Goal: Task Accomplishment & Management: Manage account settings

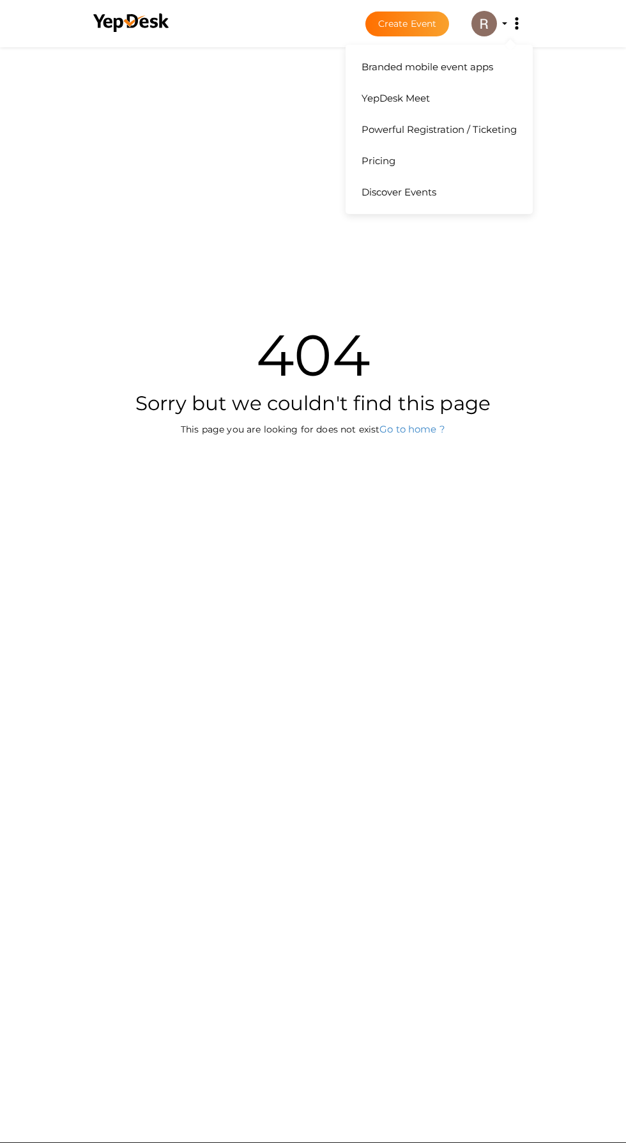
click at [504, 24] on button "Branded mobile event apps YepDesk Meet Powerful Registration / Ticketing Pricin…" at bounding box center [517, 23] width 32 height 27
click at [479, 24] on img at bounding box center [485, 24] width 26 height 26
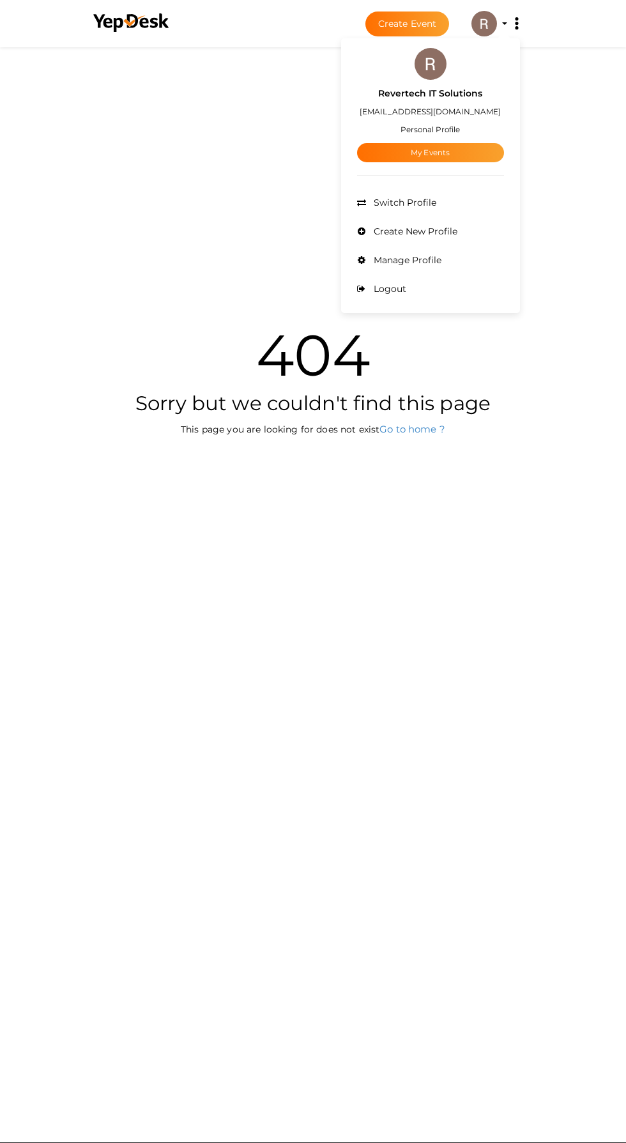
click at [438, 156] on link "My Events" at bounding box center [430, 152] width 147 height 19
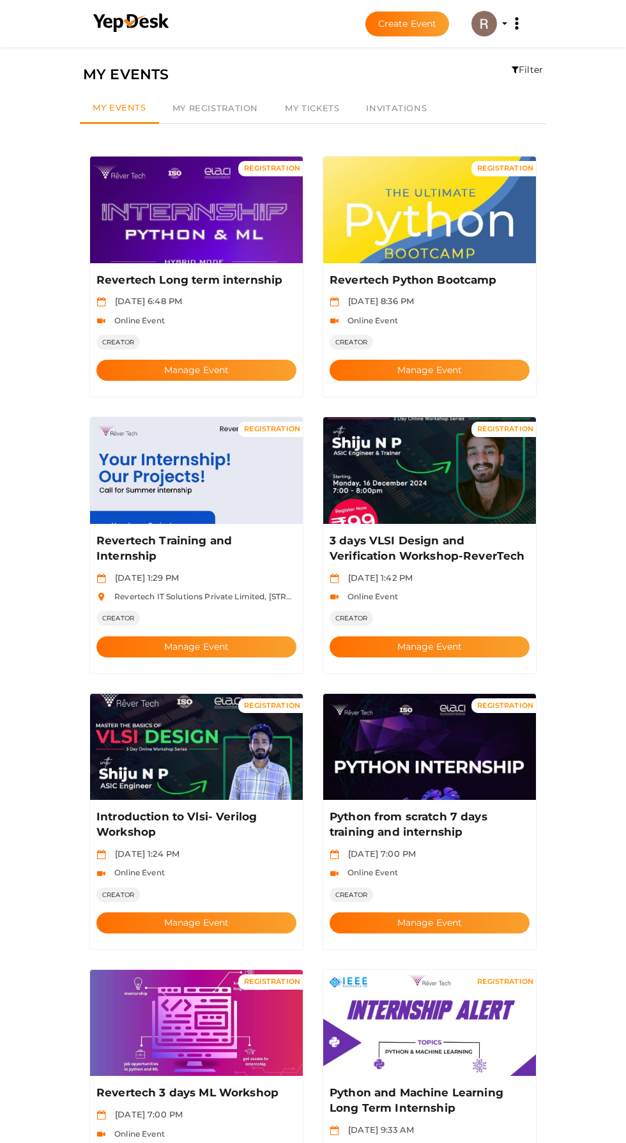
click at [256, 636] on button "Manage Event" at bounding box center [196, 646] width 200 height 21
click at [406, 360] on button "Manage Event" at bounding box center [430, 370] width 200 height 21
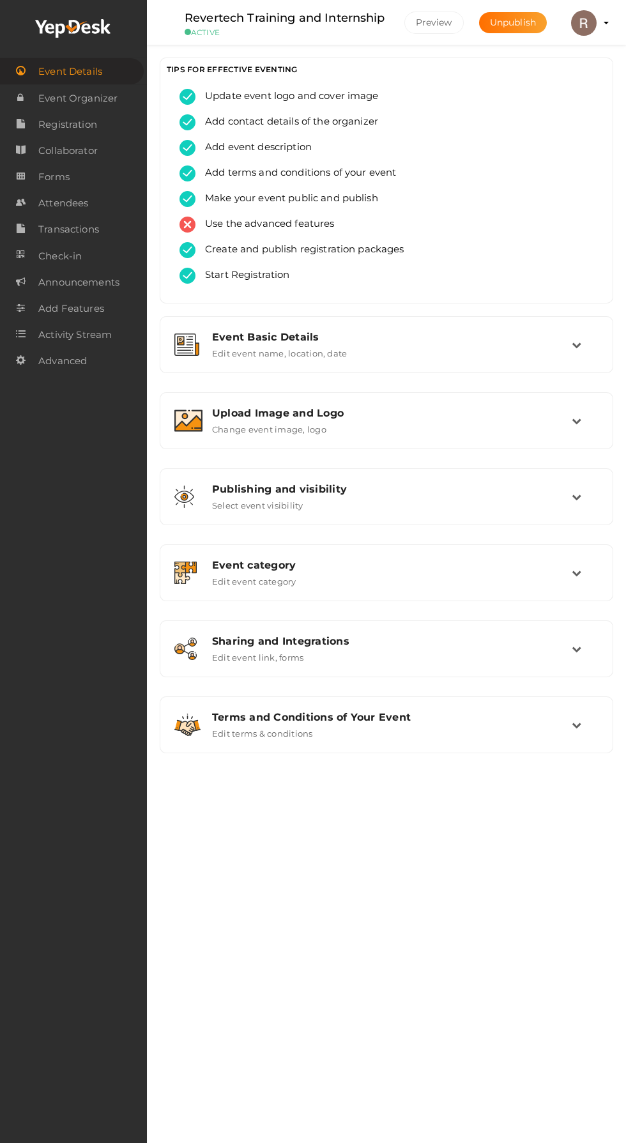
click at [96, 194] on link "Attendees" at bounding box center [73, 203] width 147 height 26
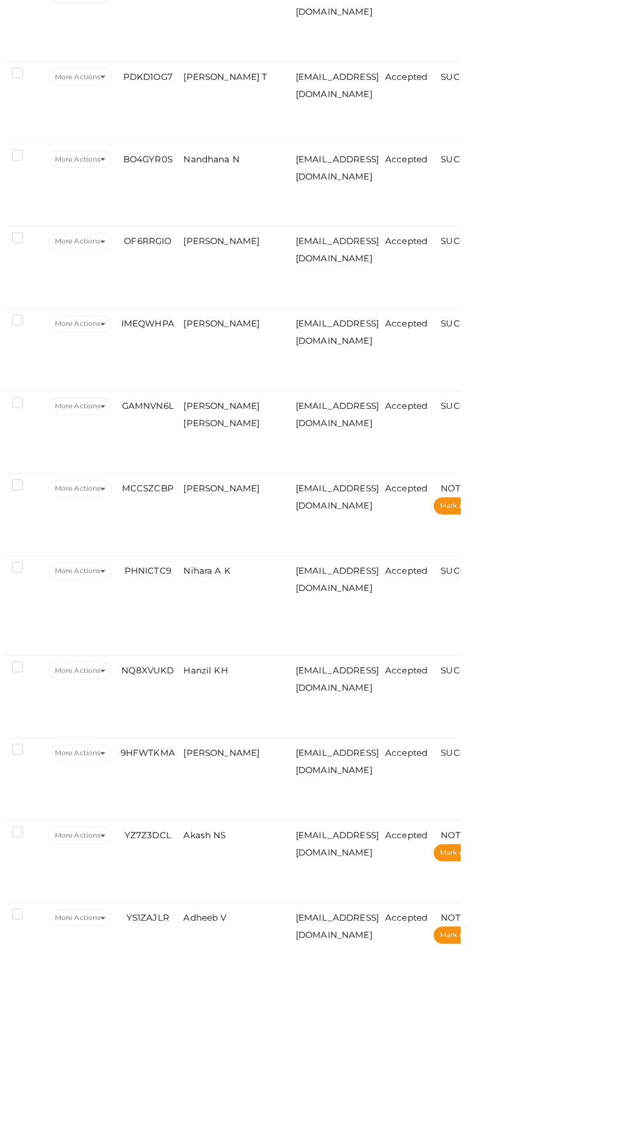
scroll to position [1108, 0]
click at [382, 902] on td "Hanzil KH" at bounding box center [402, 892] width 112 height 82
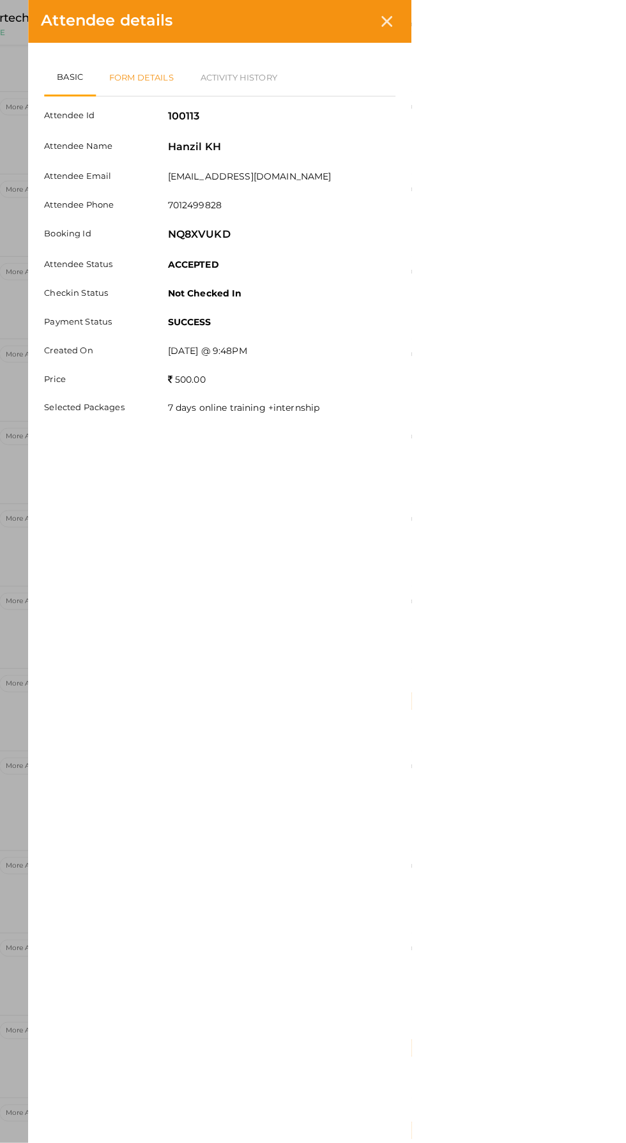
click at [402, 80] on link "Form Details" at bounding box center [356, 77] width 91 height 37
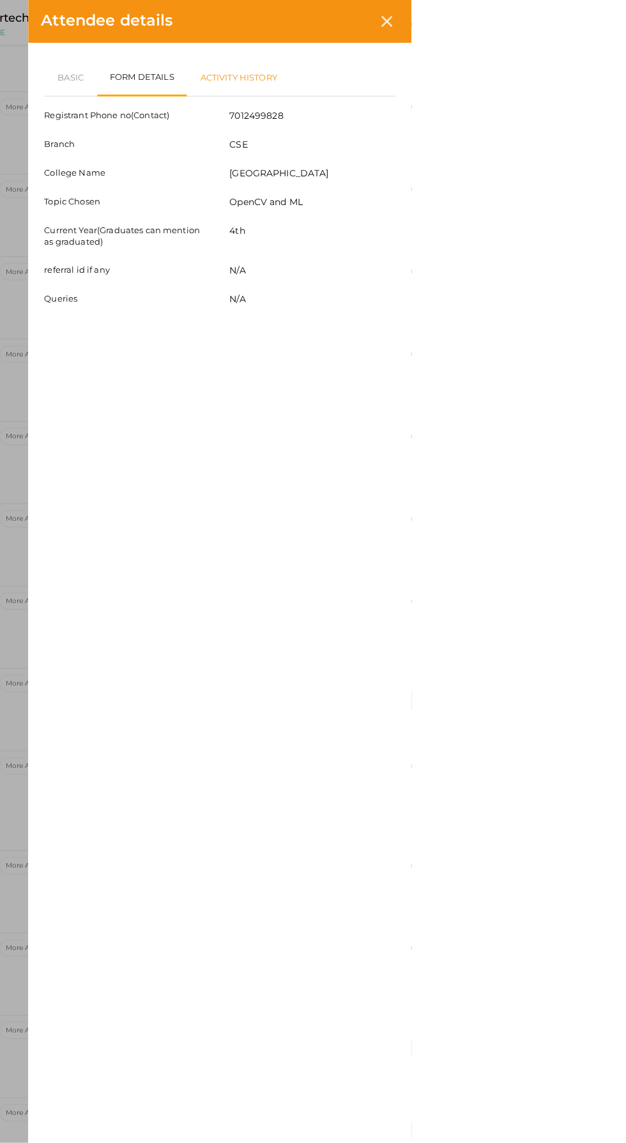
click at [505, 62] on link "Activity History" at bounding box center [453, 77] width 104 height 37
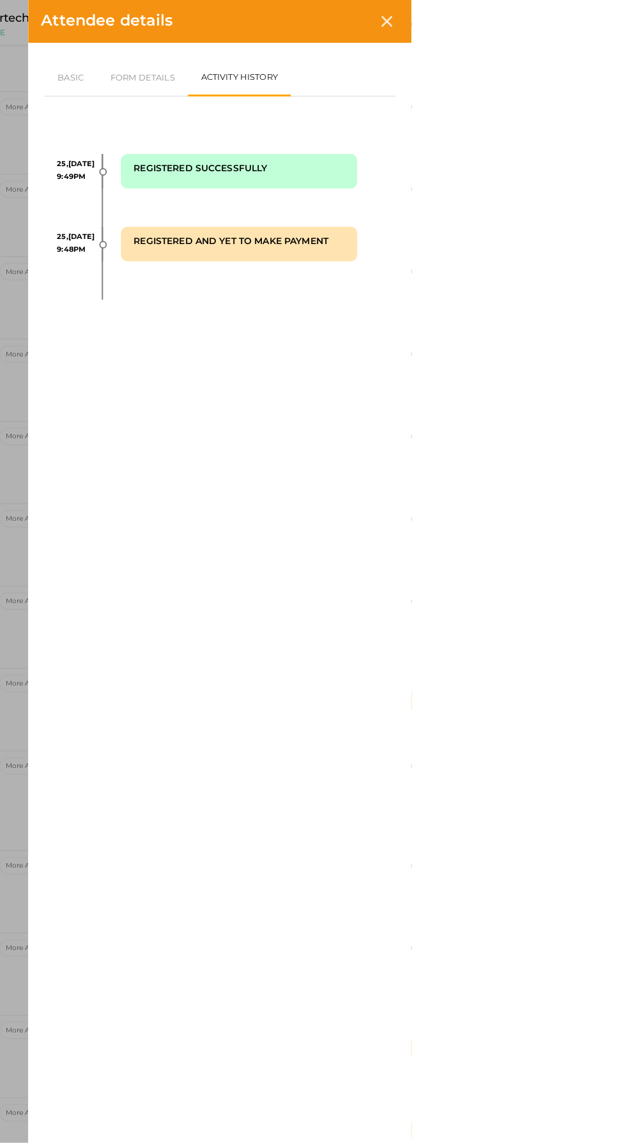
click at [607, 21] on icon at bounding box center [601, 21] width 11 height 11
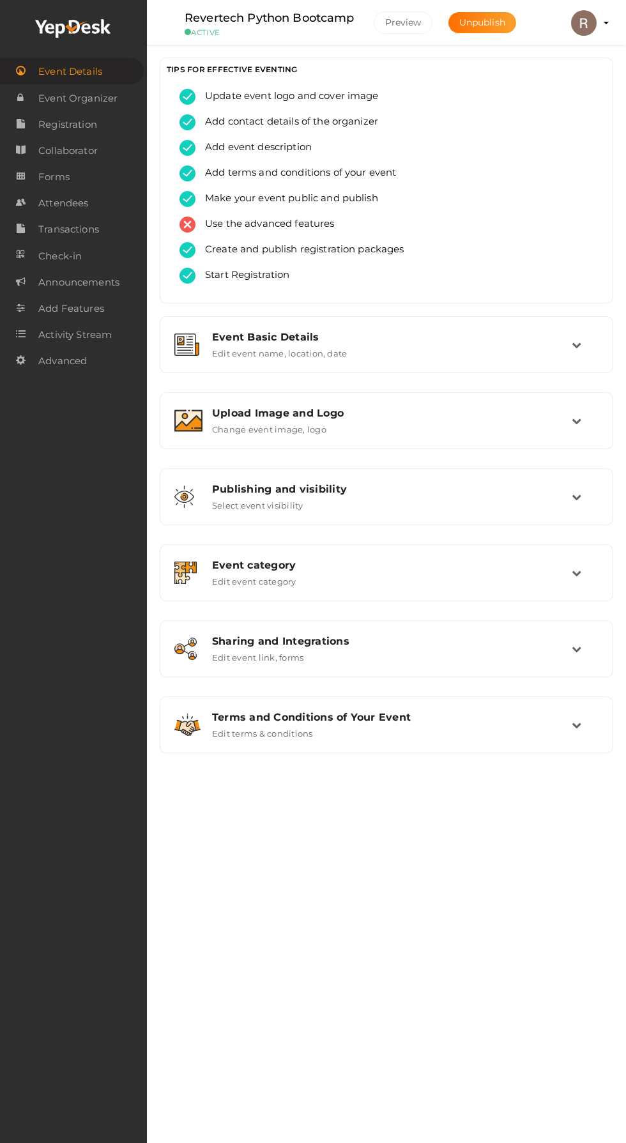
click at [83, 200] on span "Attendees" at bounding box center [63, 203] width 50 height 26
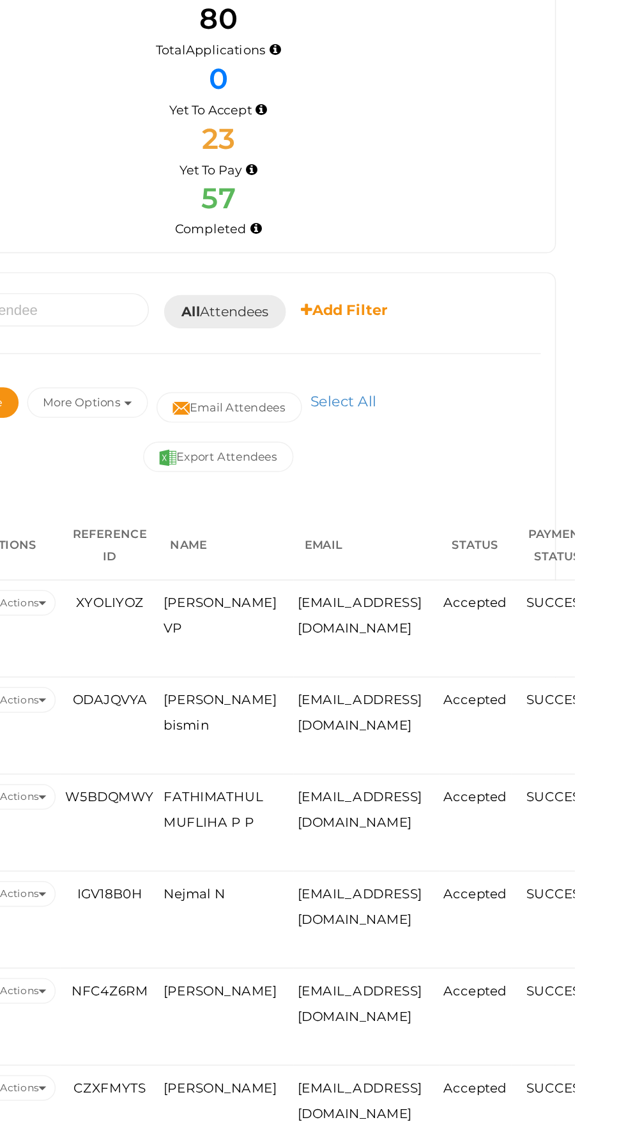
scroll to position [1, 0]
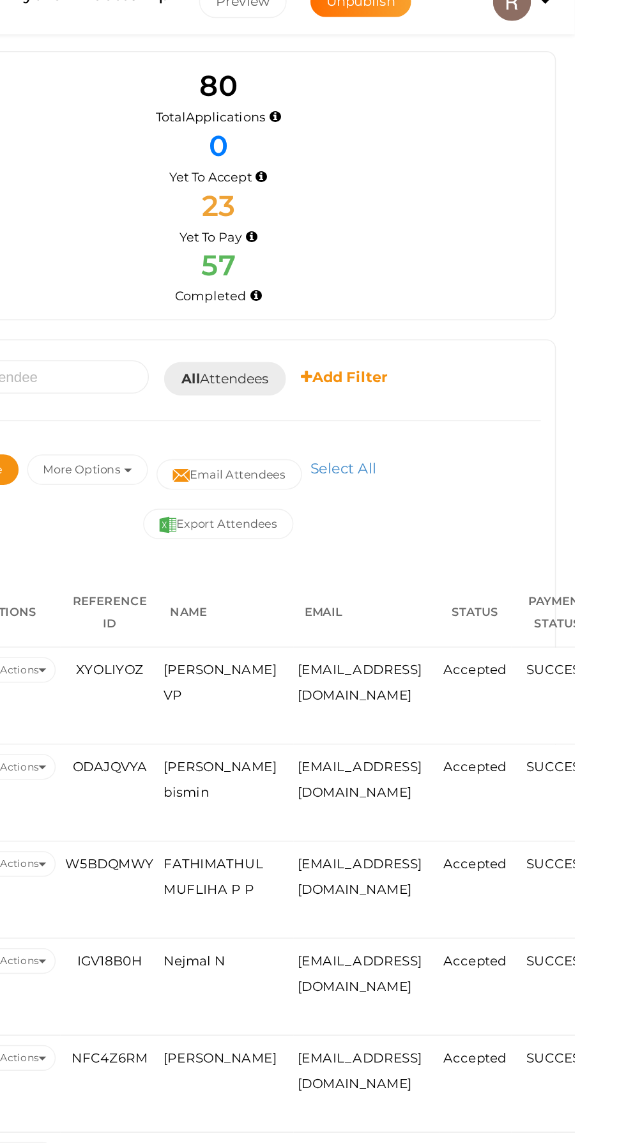
click at [388, 487] on span "JUMANA GATHOON VP" at bounding box center [387, 479] width 76 height 27
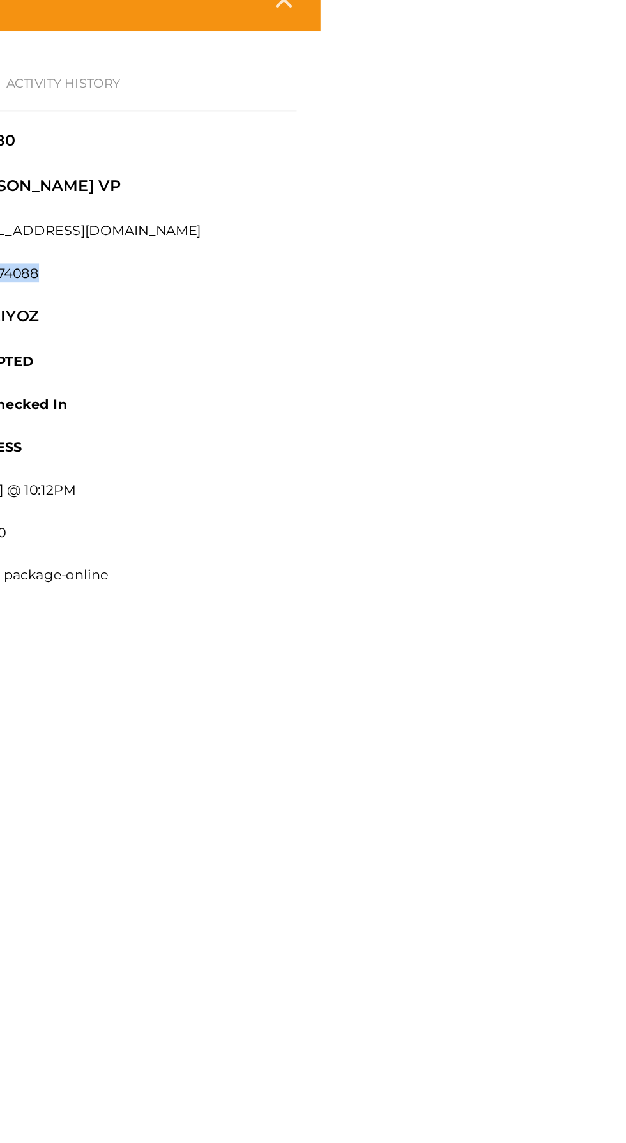
click at [620, 272] on div "ACCEPTED" at bounding box center [495, 266] width 247 height 16
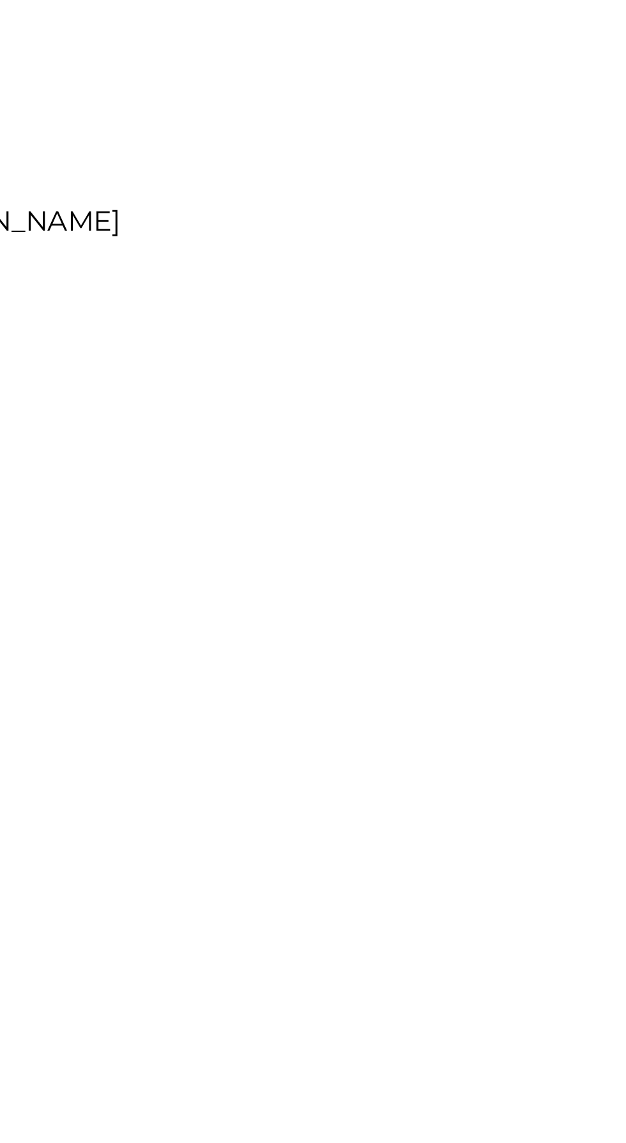
copy label "8089174088"
